Goal: Task Accomplishment & Management: Complete application form

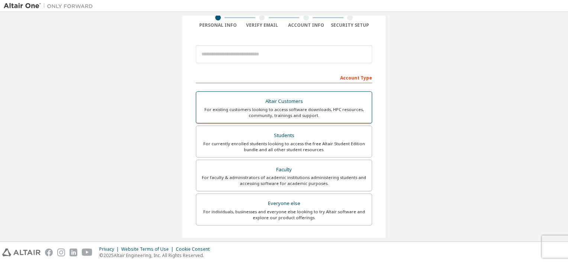
scroll to position [83, 0]
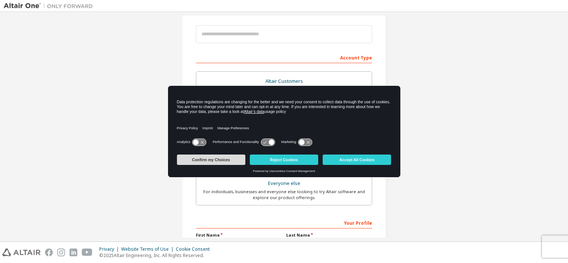
click at [216, 161] on button "Confirm my Choices" at bounding box center [211, 160] width 68 height 10
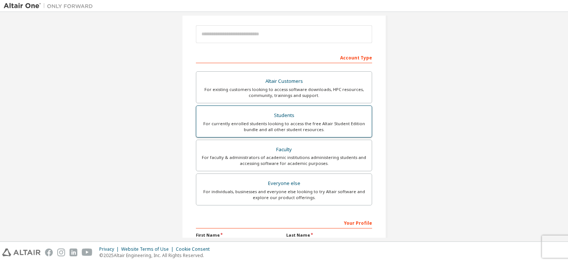
click at [277, 116] on div "Students" at bounding box center [284, 115] width 167 height 10
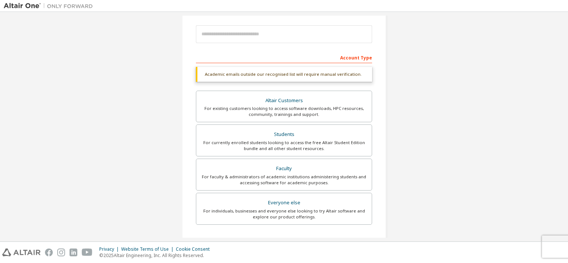
click at [256, 61] on div "Account Type" at bounding box center [284, 57] width 176 height 12
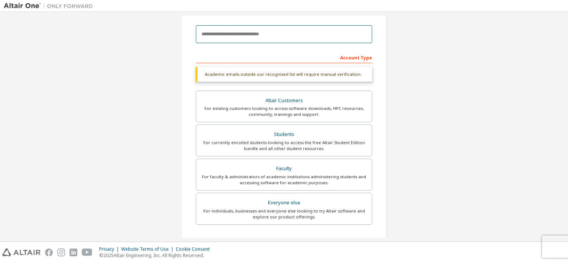
click at [242, 32] on input "email" at bounding box center [284, 34] width 176 height 18
type input "**********"
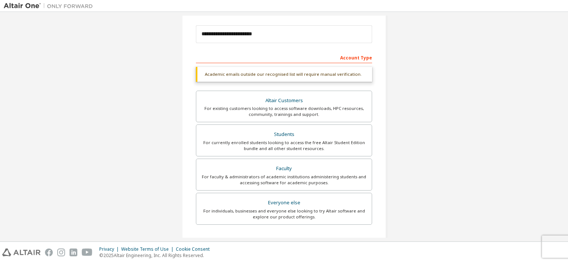
type input "*****"
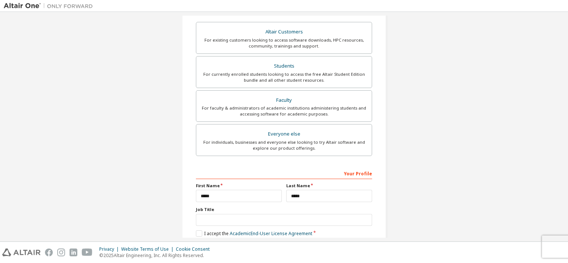
scroll to position [170, 0]
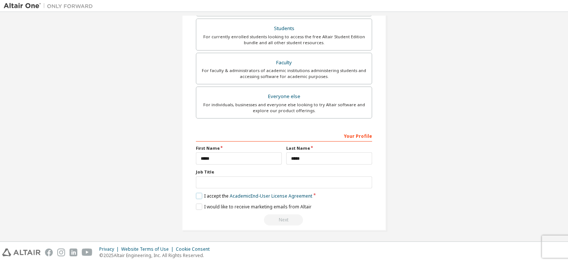
click at [199, 195] on label "I accept the Academic End-User License Agreement" at bounding box center [254, 196] width 116 height 6
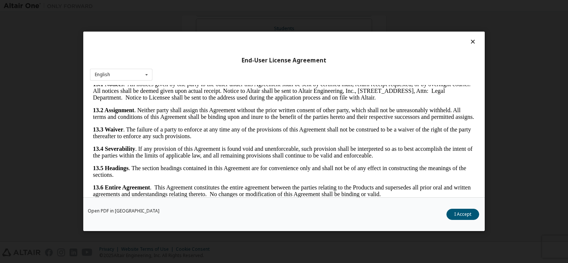
scroll to position [15, 0]
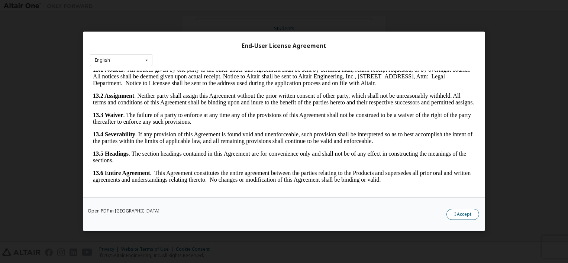
click at [468, 215] on button "I Accept" at bounding box center [463, 214] width 33 height 11
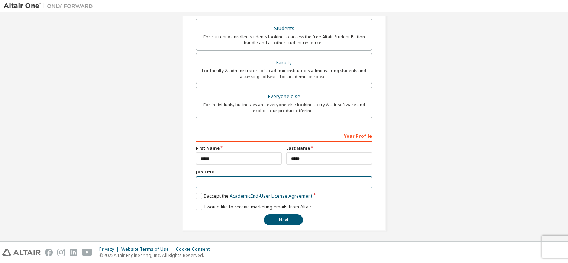
click at [267, 182] on input "text" at bounding box center [284, 183] width 176 height 12
type input "*******"
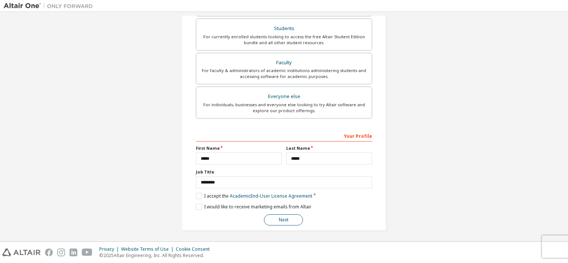
click at [278, 220] on button "Next" at bounding box center [283, 220] width 39 height 11
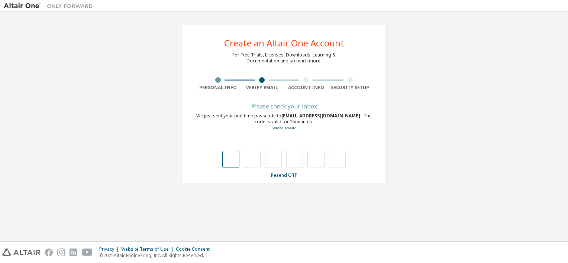
type input "*"
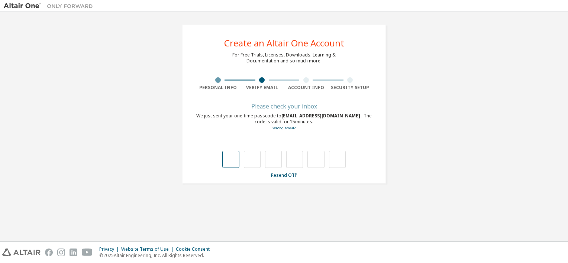
type input "*"
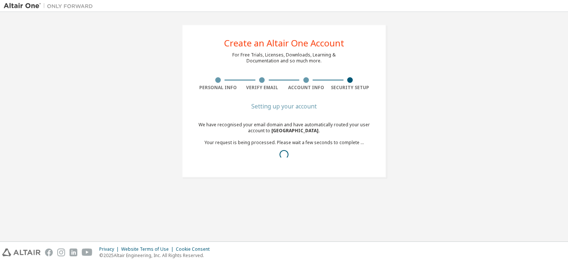
drag, startPoint x: 230, startPoint y: 161, endPoint x: 266, endPoint y: 164, distance: 36.5
click at [266, 164] on div "Setting up your account We have recognised your email domain and have automatic…" at bounding box center [284, 138] width 176 height 68
